Goal: Task Accomplishment & Management: Complete application form

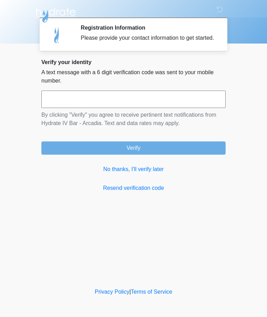
click at [150, 173] on link "No thanks, I'll verify later" at bounding box center [133, 169] width 185 height 8
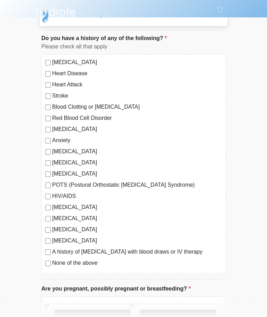
scroll to position [34, 0]
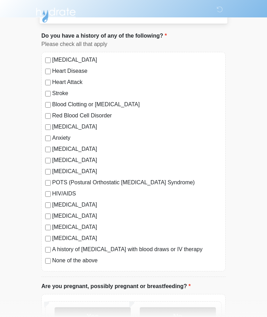
click at [45, 134] on div "Anxiety" at bounding box center [133, 138] width 177 height 8
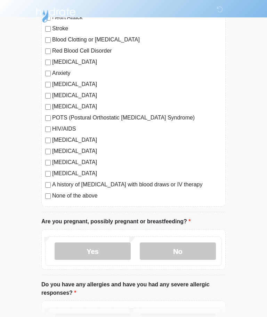
scroll to position [99, 0]
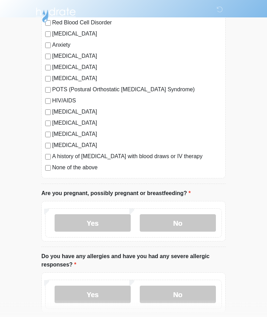
click at [186, 222] on label "No" at bounding box center [178, 222] width 76 height 17
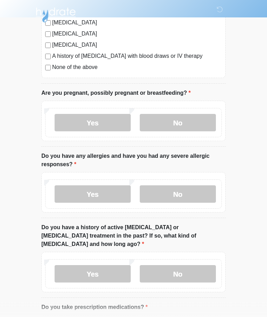
scroll to position [228, 0]
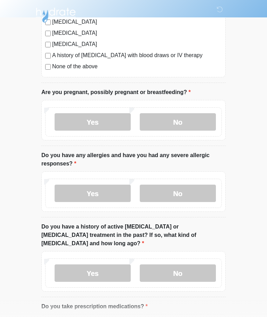
click at [186, 193] on label "No" at bounding box center [178, 193] width 76 height 17
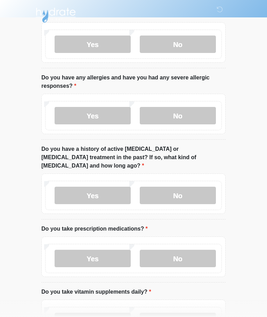
scroll to position [306, 0]
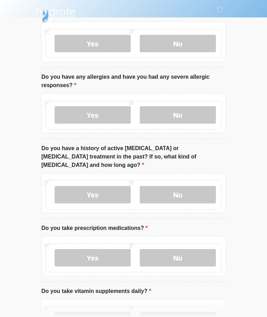
click at [187, 187] on label "No" at bounding box center [178, 194] width 76 height 17
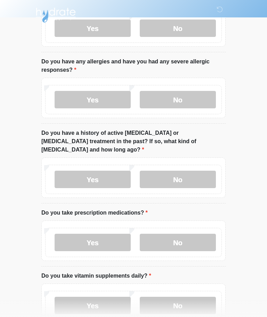
scroll to position [357, 0]
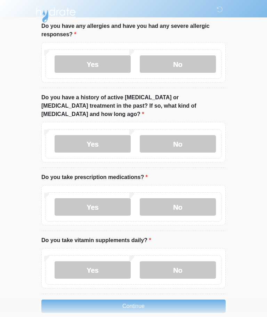
click at [105, 198] on label "Yes" at bounding box center [93, 206] width 76 height 17
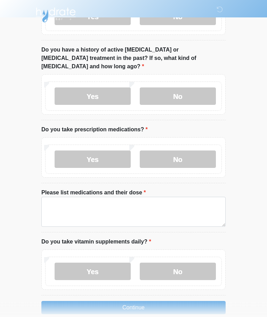
scroll to position [406, 0]
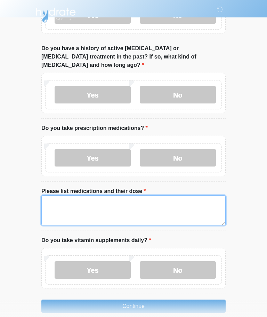
click at [102, 196] on textarea "Please list medications and their dose" at bounding box center [133, 210] width 185 height 30
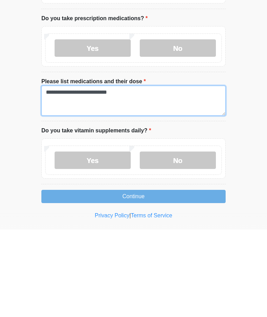
type textarea "**********"
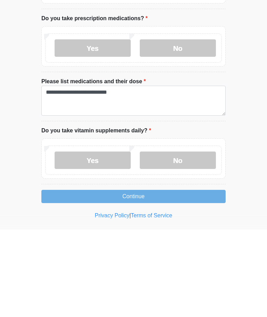
click at [195, 239] on label "No" at bounding box center [178, 247] width 76 height 17
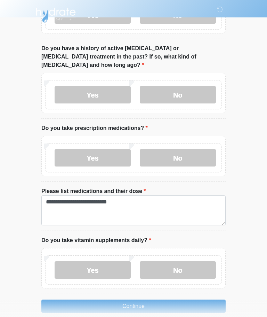
click at [155, 299] on button "Continue" at bounding box center [133, 305] width 185 height 13
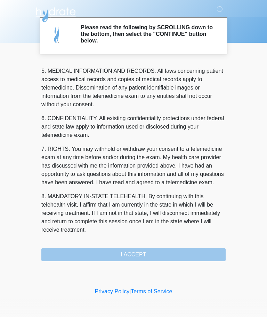
scroll to position [226, 0]
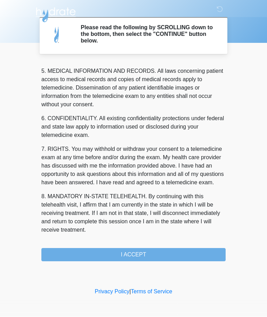
click at [141, 257] on button "I ACCEPT" at bounding box center [133, 254] width 185 height 13
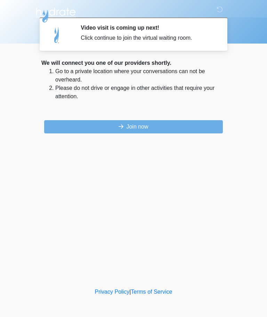
click at [175, 125] on button "Join now" at bounding box center [133, 126] width 179 height 13
